Goal: Task Accomplishment & Management: Manage account settings

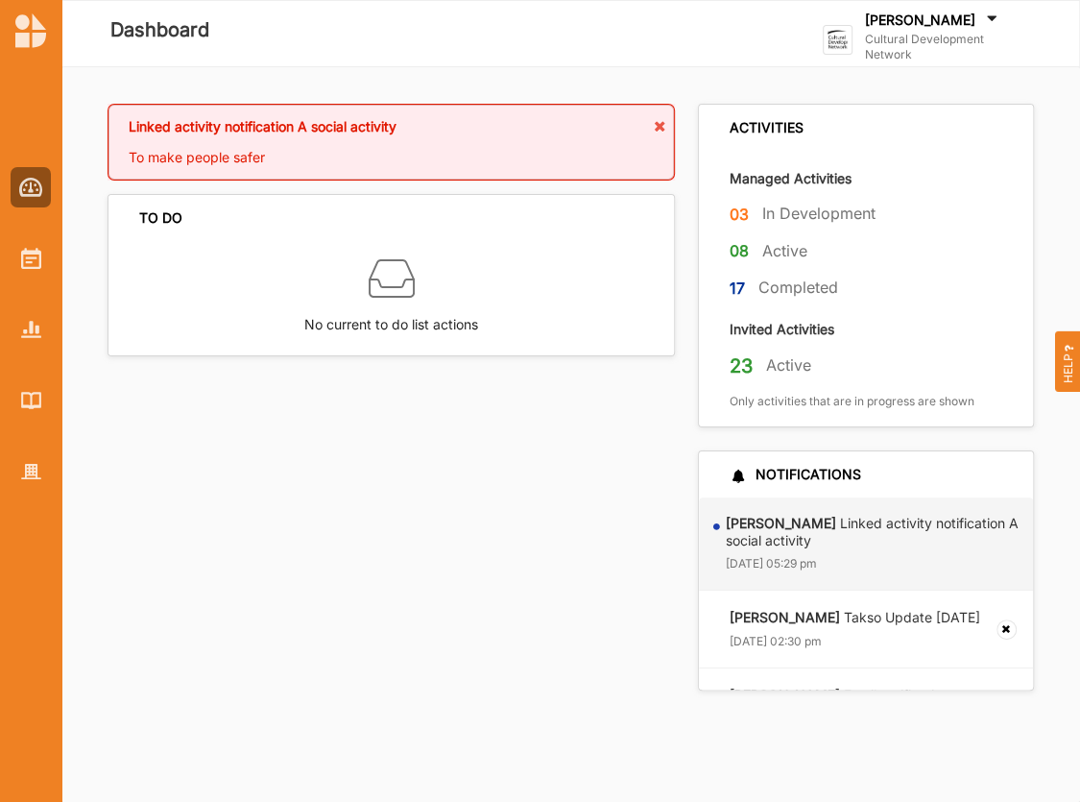
click at [917, 51] on label "Cultural Development Network" at bounding box center [944, 47] width 158 height 31
click at [887, 291] on div "Log Out" at bounding box center [919, 285] width 160 height 17
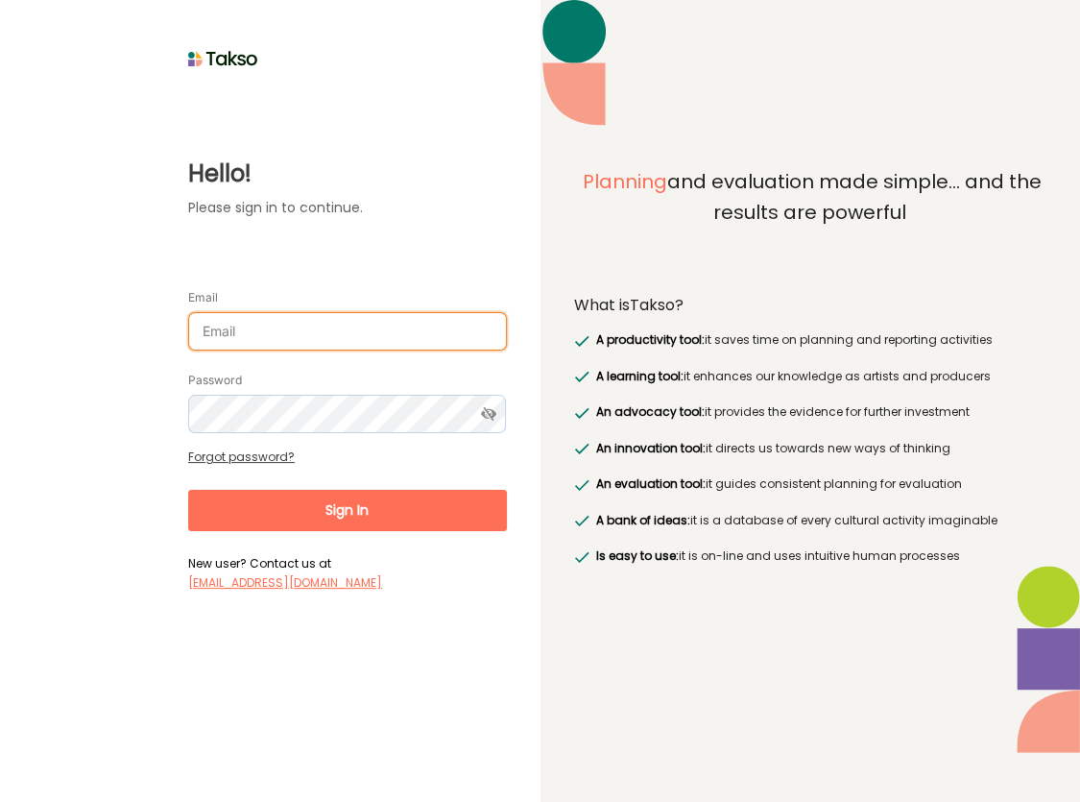
type input "[PERSON_NAME][EMAIL_ADDRESS][DOMAIN_NAME]"
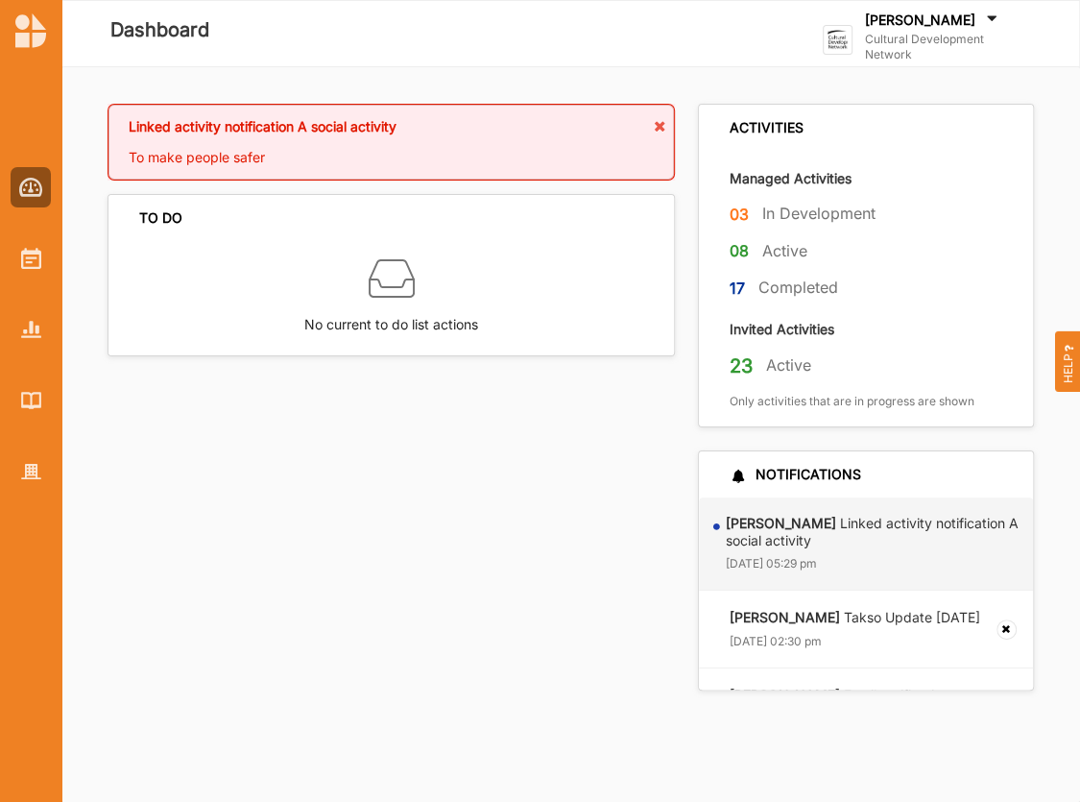
click at [888, 52] on label "Cultural Development Network" at bounding box center [944, 47] width 158 height 31
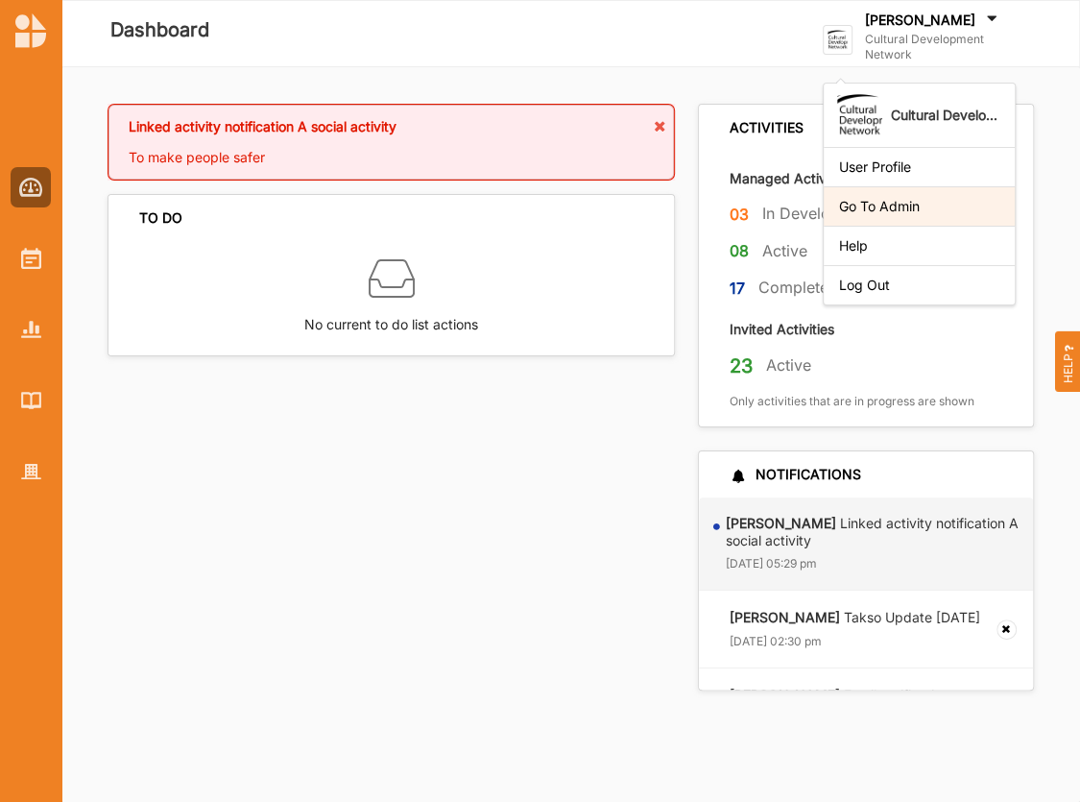
click at [904, 213] on div "Go To Admin" at bounding box center [919, 206] width 160 height 17
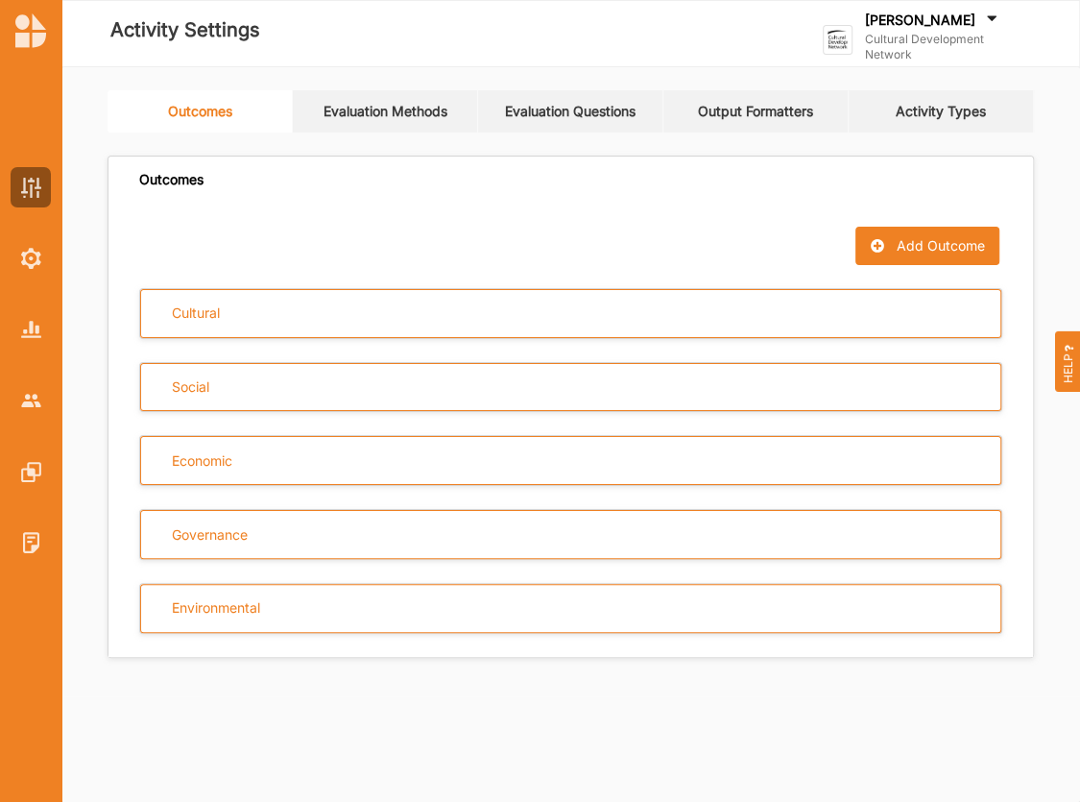
click at [357, 120] on link "Evaluation Methods" at bounding box center [385, 111] width 185 height 42
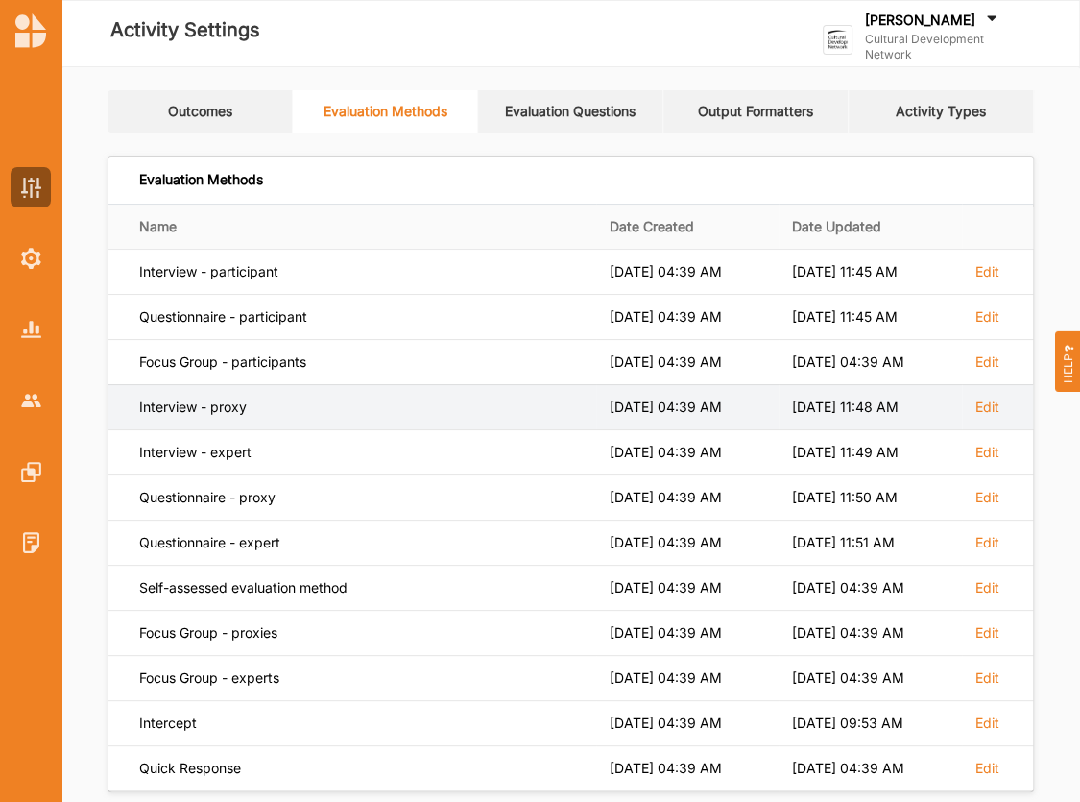
scroll to position [27, 0]
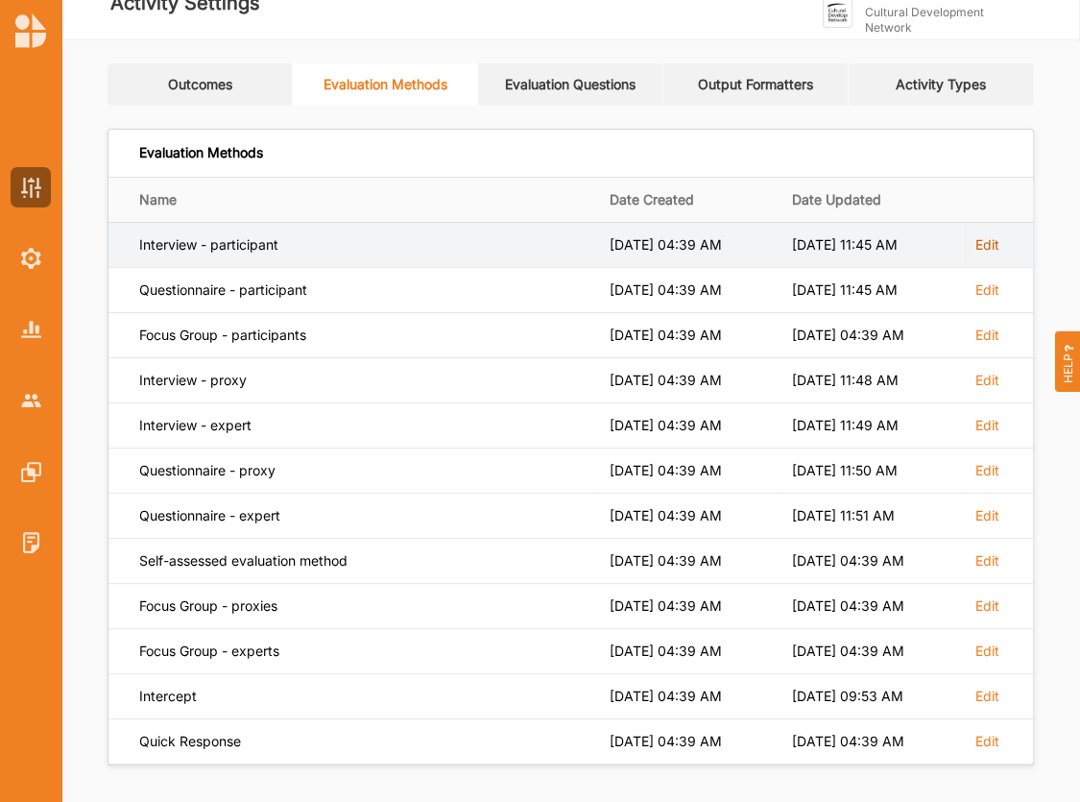
click at [997, 248] on label "Edit" at bounding box center [987, 244] width 24 height 17
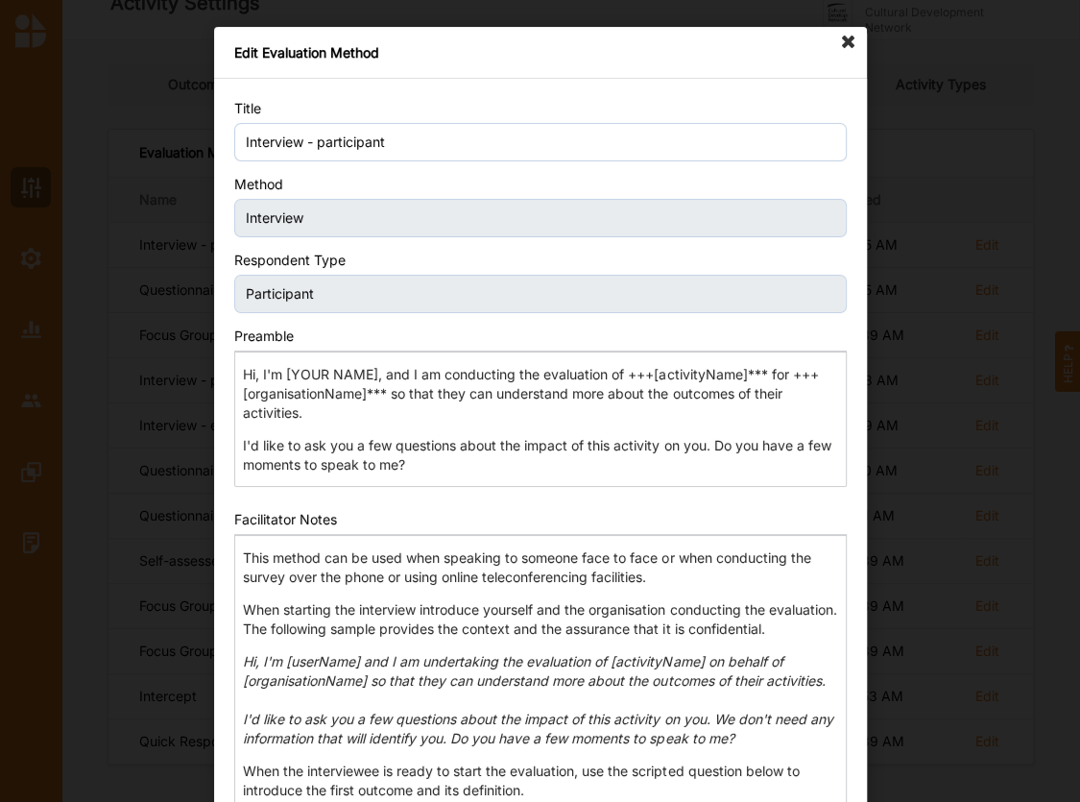
scroll to position [0, 0]
click at [851, 44] on icon at bounding box center [848, 42] width 31 height 31
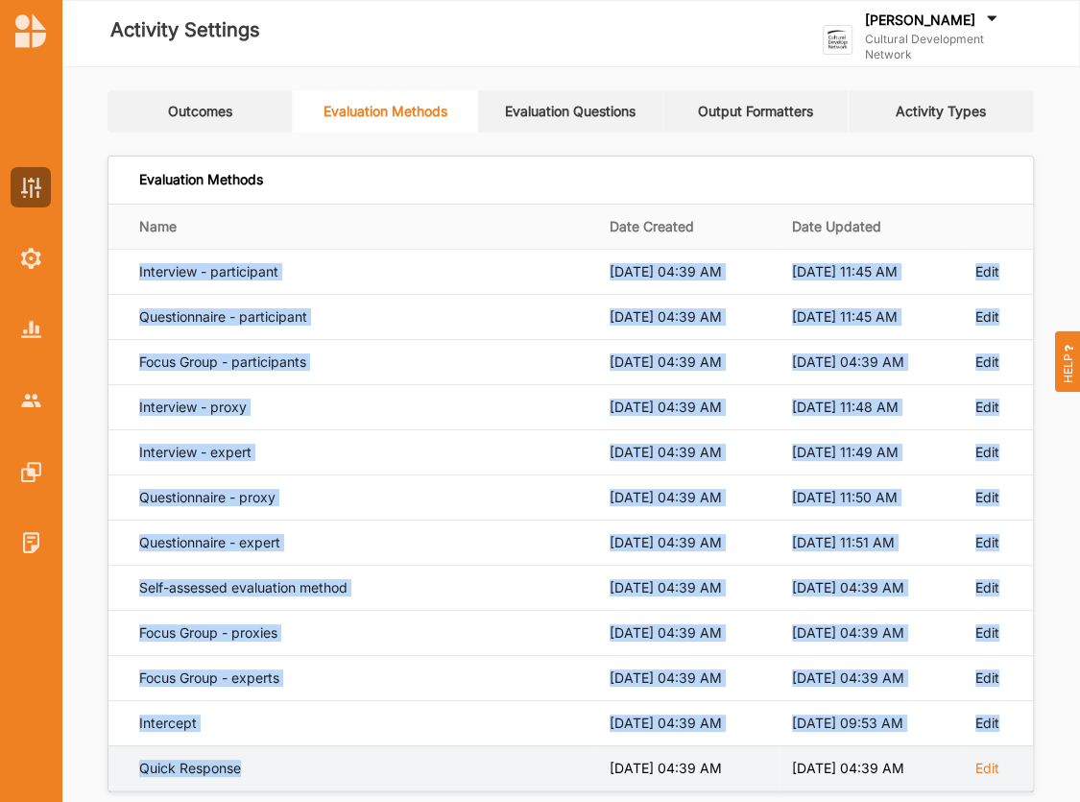
drag, startPoint x: 140, startPoint y: 272, endPoint x: 301, endPoint y: 761, distance: 515.5
click at [301, 761] on tbody "Interview - participant [DATE] 04:39 AM [DATE] 11:45 AM Edit Questionnaire - pa…" at bounding box center [570, 520] width 925 height 542
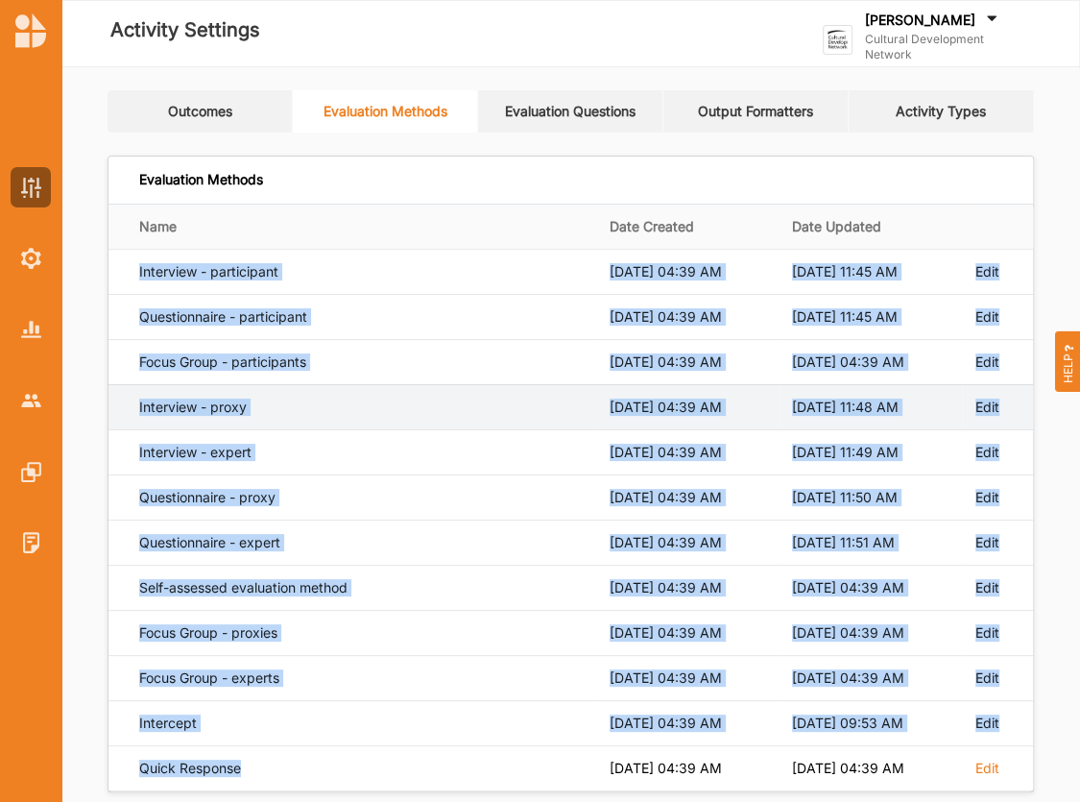
copy tbody "Interview - participant [DATE] 04:39 AM [DATE] 11:45 AM Edit Questionnaire - pa…"
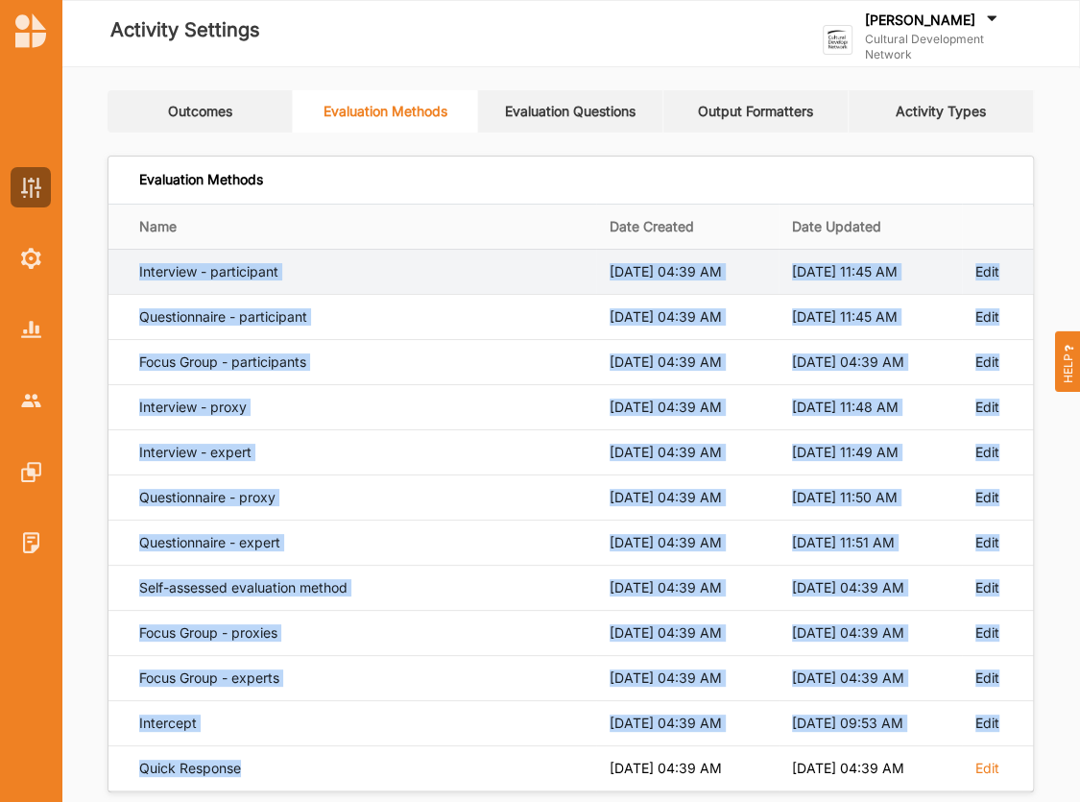
click at [979, 270] on label "Edit" at bounding box center [987, 271] width 24 height 17
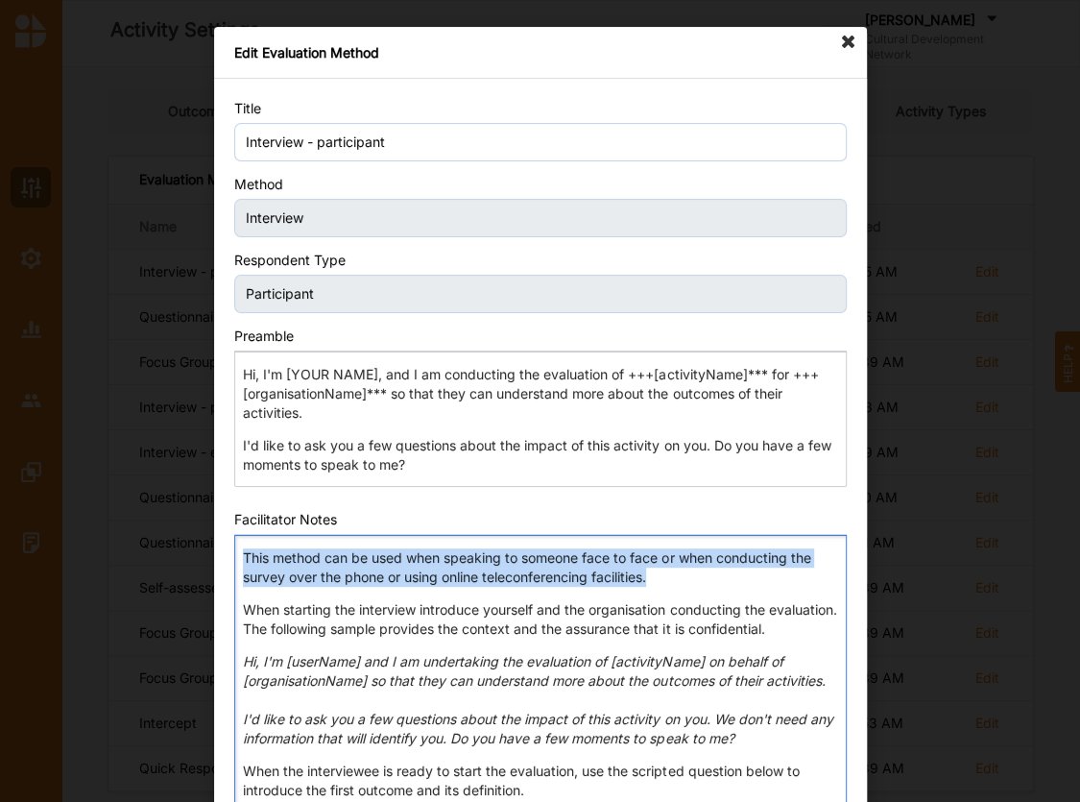
drag, startPoint x: 245, startPoint y: 560, endPoint x: 677, endPoint y: 577, distance: 432.4
click at [670, 576] on p "This method can be used when speaking to someone face to face or when conductin…" at bounding box center [540, 567] width 594 height 38
copy p "This method can be used when speaking to someone face to face or when conductin…"
click at [853, 43] on icon at bounding box center [848, 42] width 31 height 31
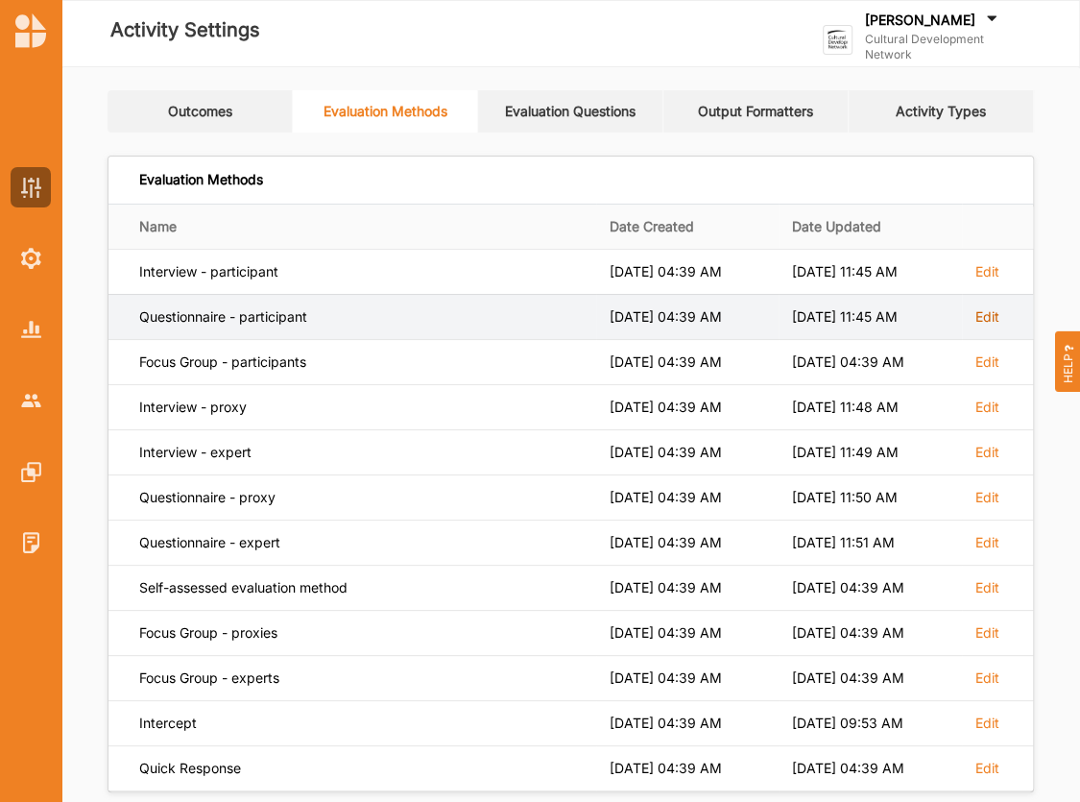
click at [995, 314] on label "Edit" at bounding box center [987, 316] width 24 height 17
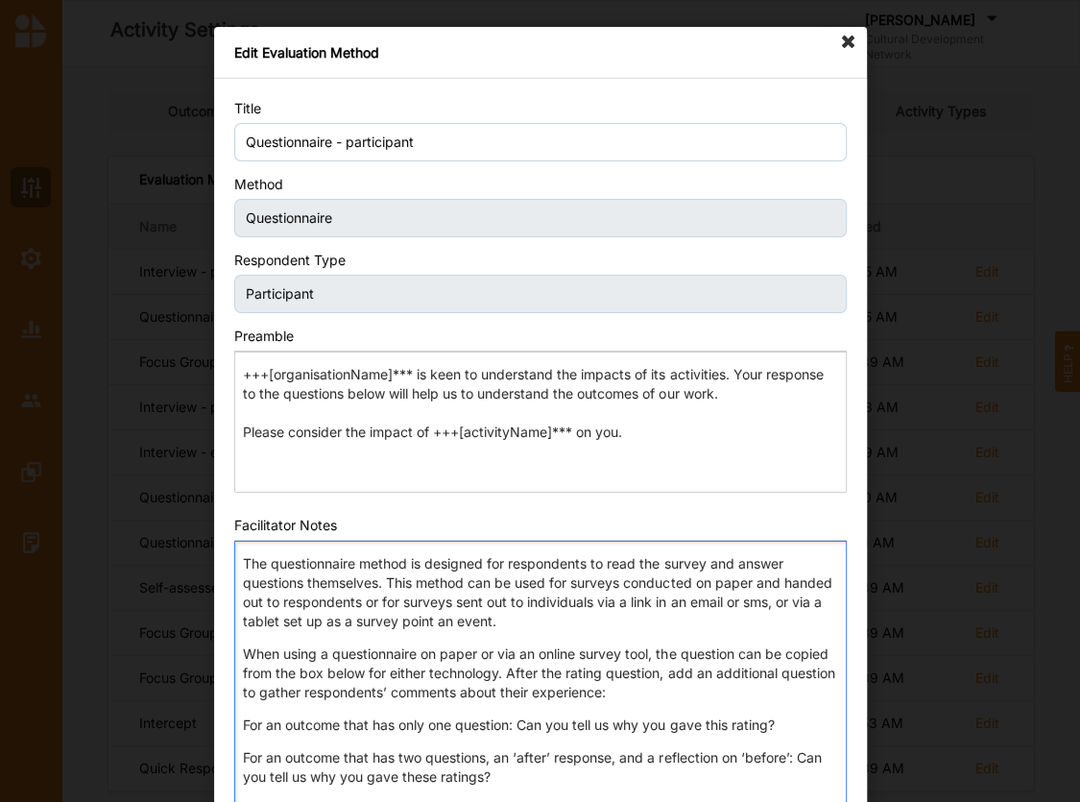
drag, startPoint x: 244, startPoint y: 563, endPoint x: 502, endPoint y: 620, distance: 264.6
click at [499, 620] on p "The questionnaire method is designed for respondents to read the survey and ans…" at bounding box center [540, 592] width 594 height 77
copy p "The questionnaire method is designed for respondents to read the survey and ans…"
click at [847, 41] on icon at bounding box center [848, 42] width 31 height 31
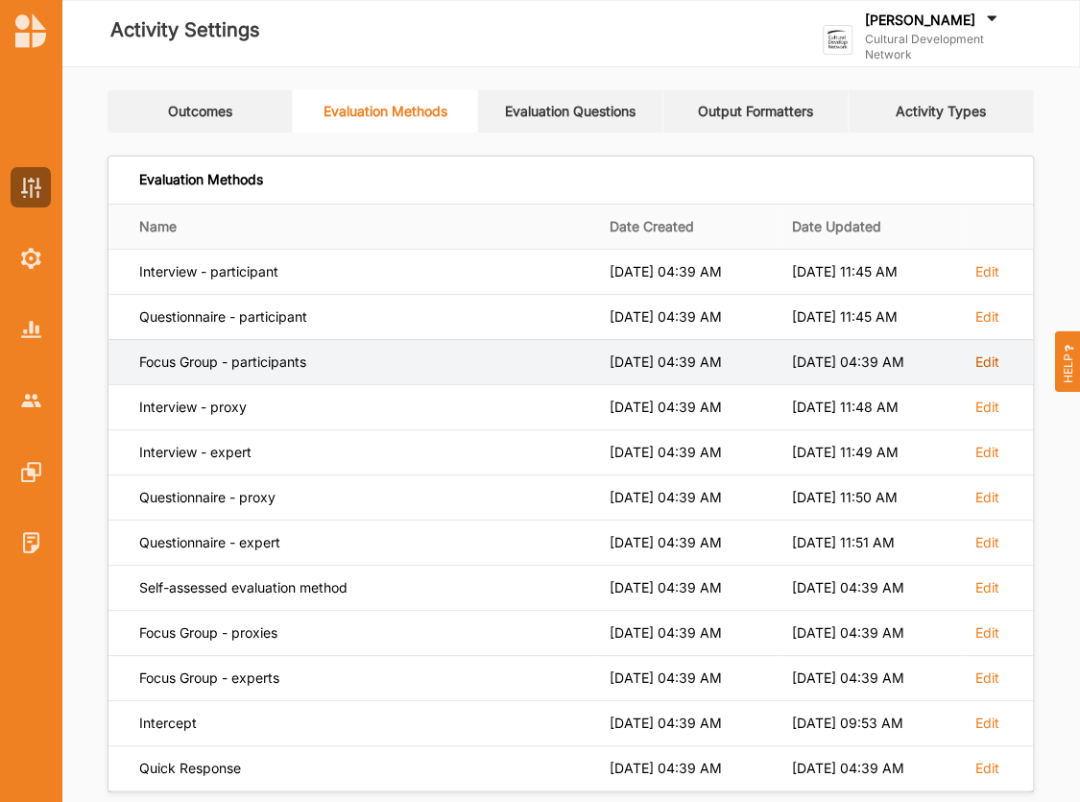
click at [992, 364] on label "Edit" at bounding box center [987, 361] width 24 height 17
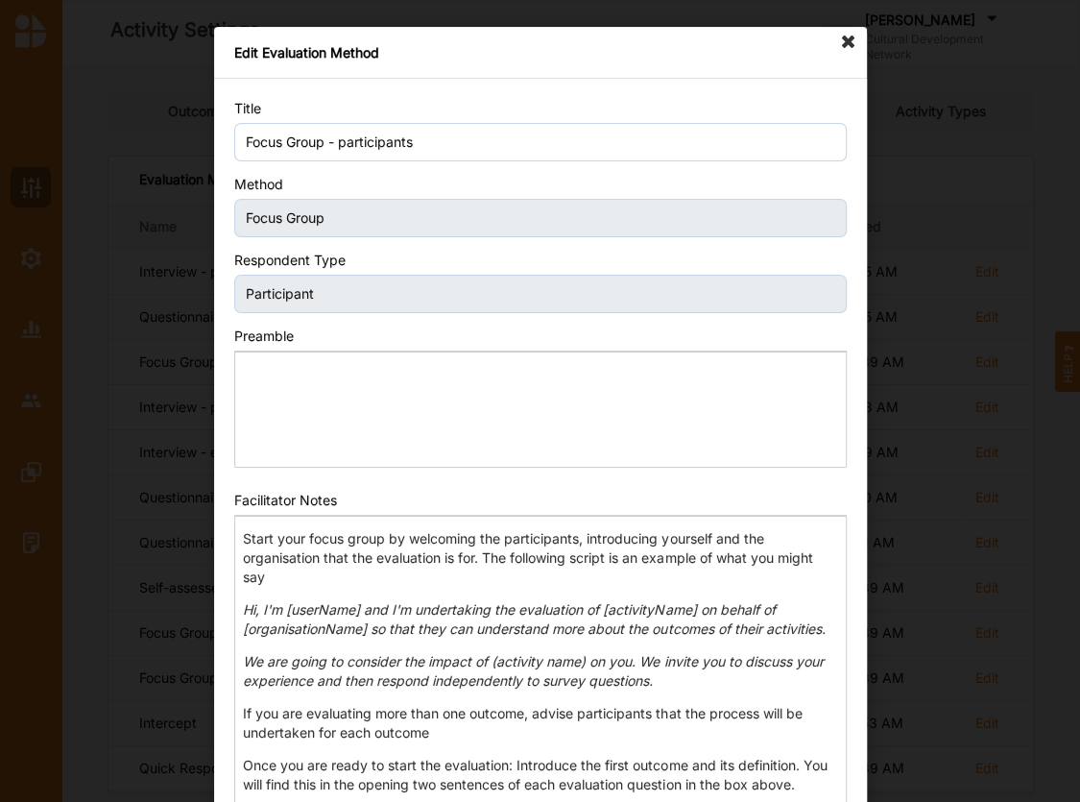
click at [850, 37] on icon at bounding box center [848, 42] width 31 height 31
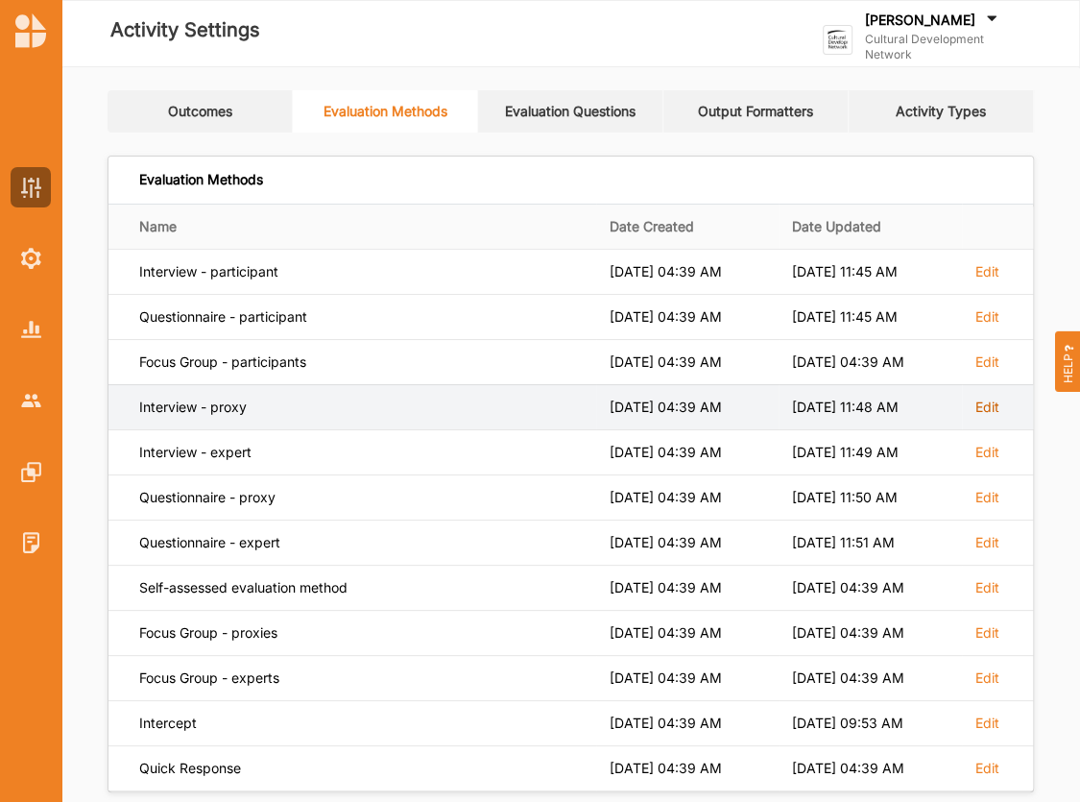
click at [988, 403] on label "Edit" at bounding box center [987, 406] width 24 height 17
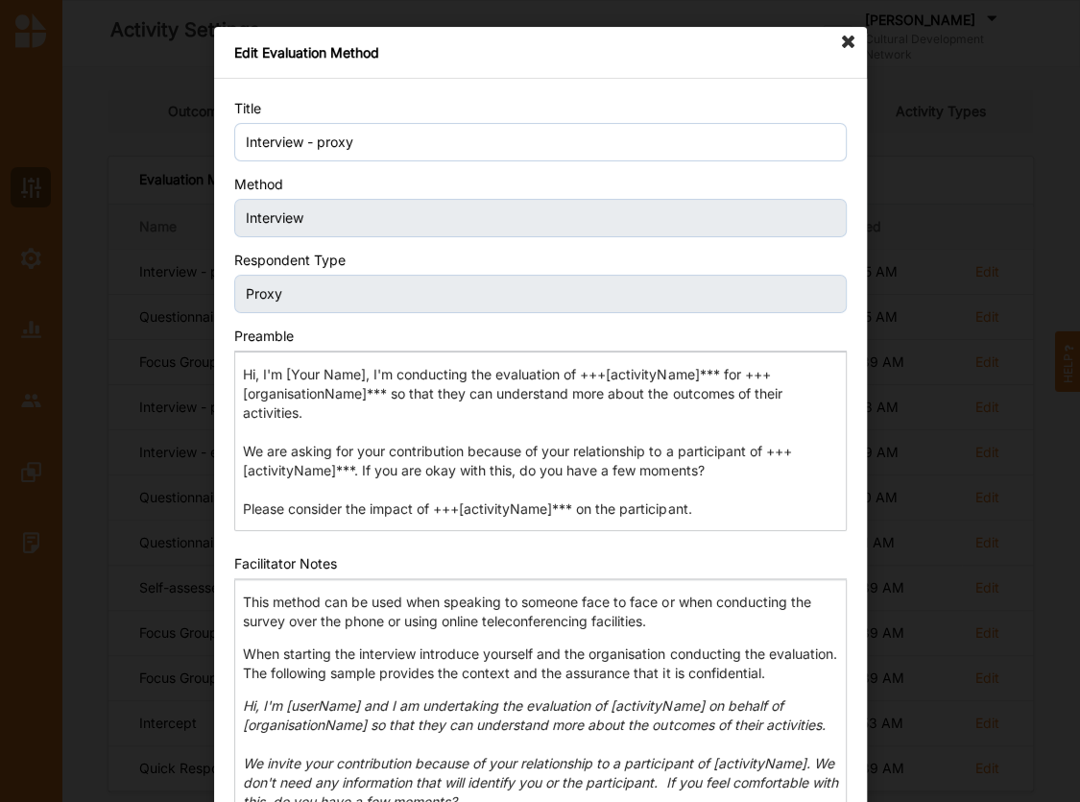
click at [847, 37] on icon at bounding box center [848, 42] width 31 height 31
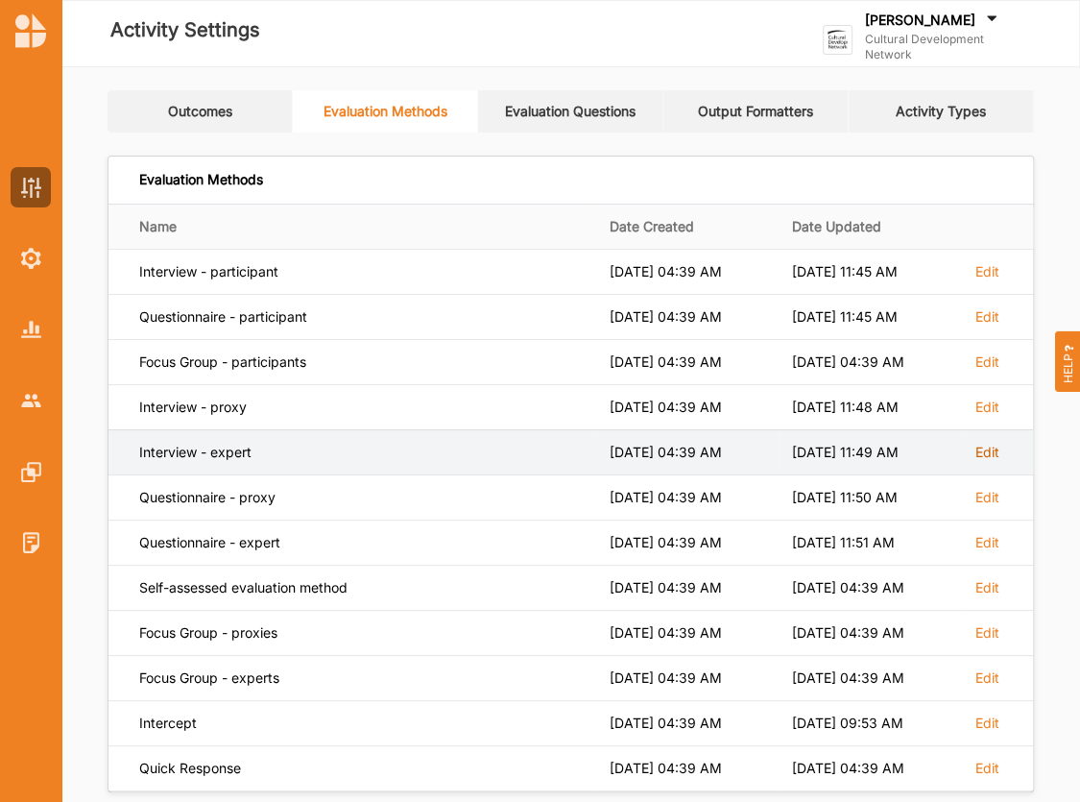
click at [992, 451] on label "Edit" at bounding box center [987, 452] width 24 height 17
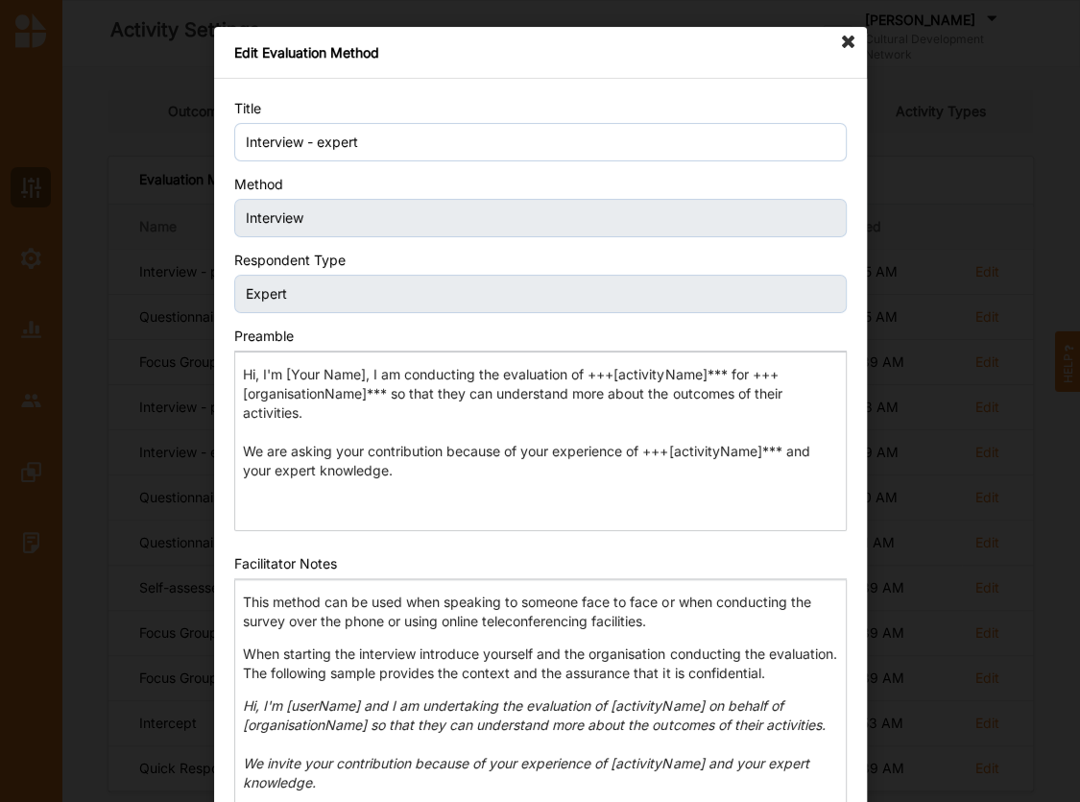
click at [843, 40] on icon at bounding box center [848, 42] width 31 height 31
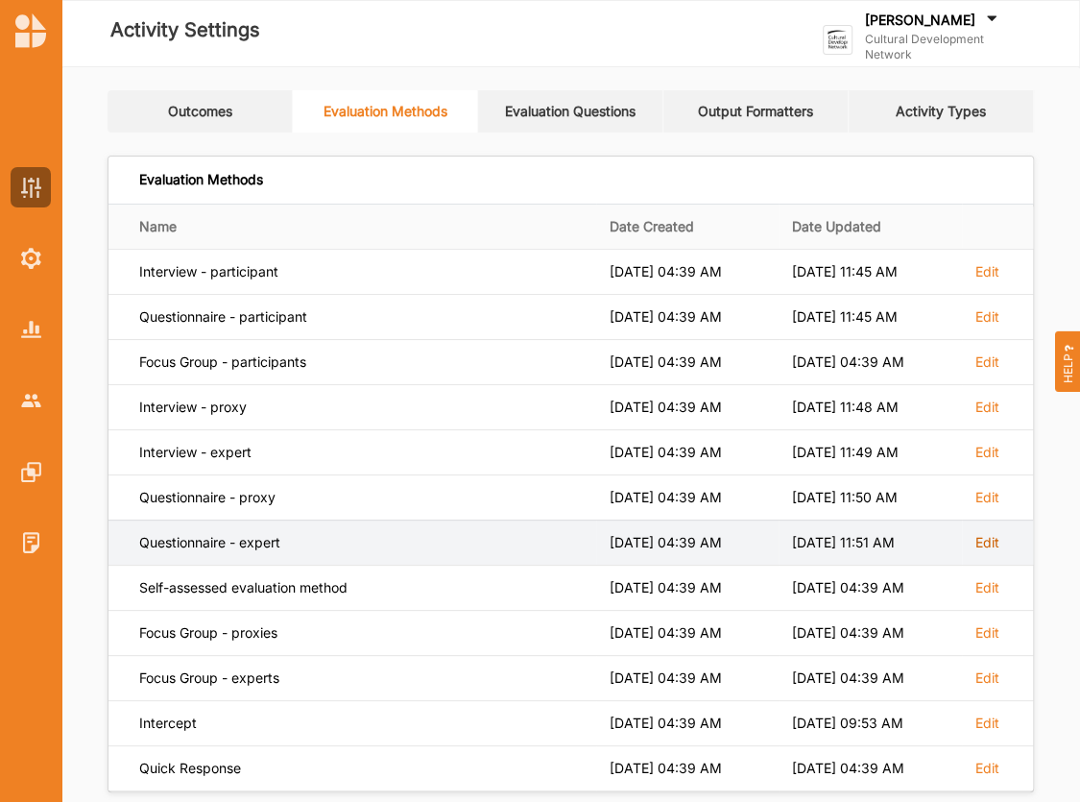
click at [989, 544] on label "Edit" at bounding box center [987, 542] width 24 height 17
